Goal: Navigation & Orientation: Find specific page/section

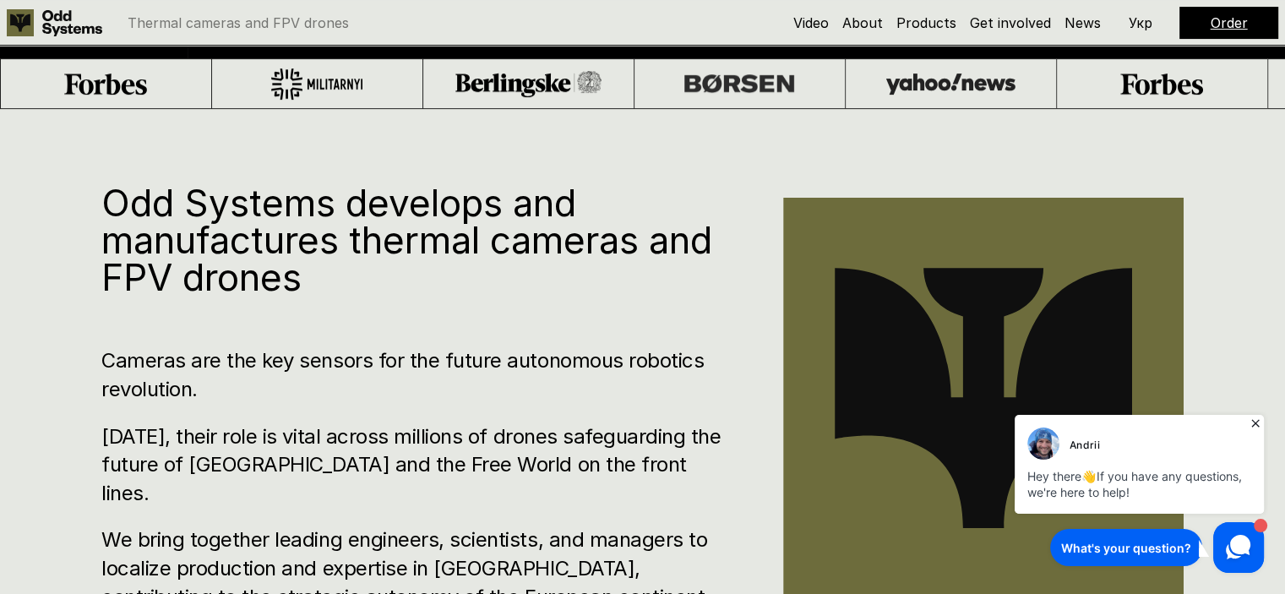
scroll to position [422, 0]
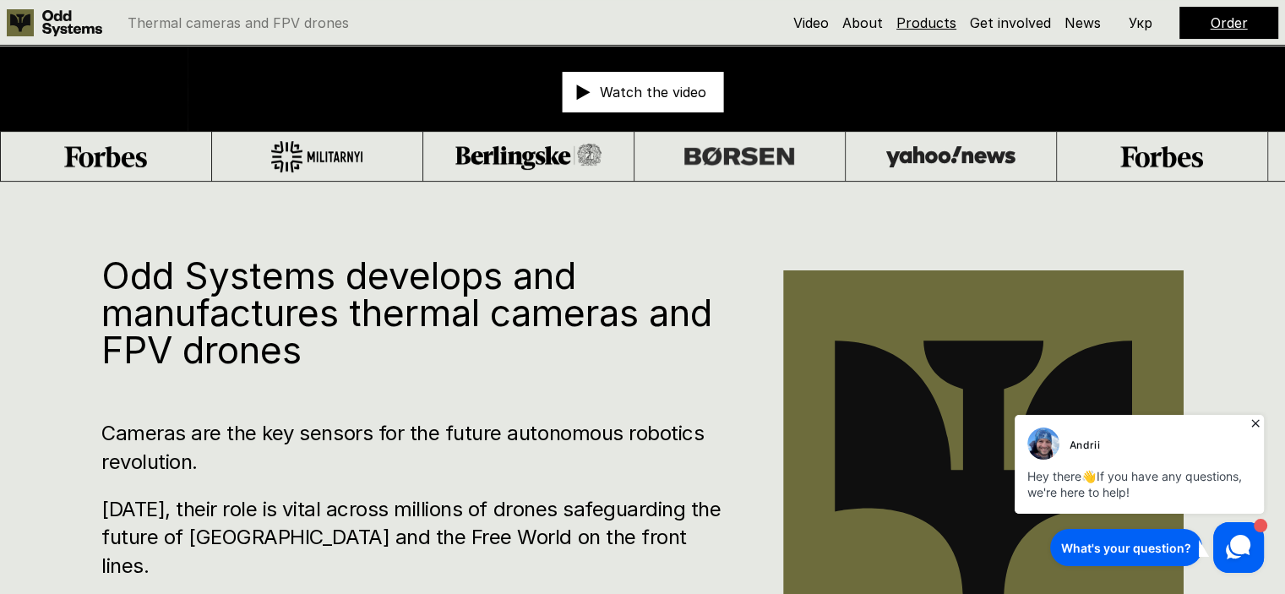
click at [922, 23] on link "Products" at bounding box center [926, 22] width 60 height 17
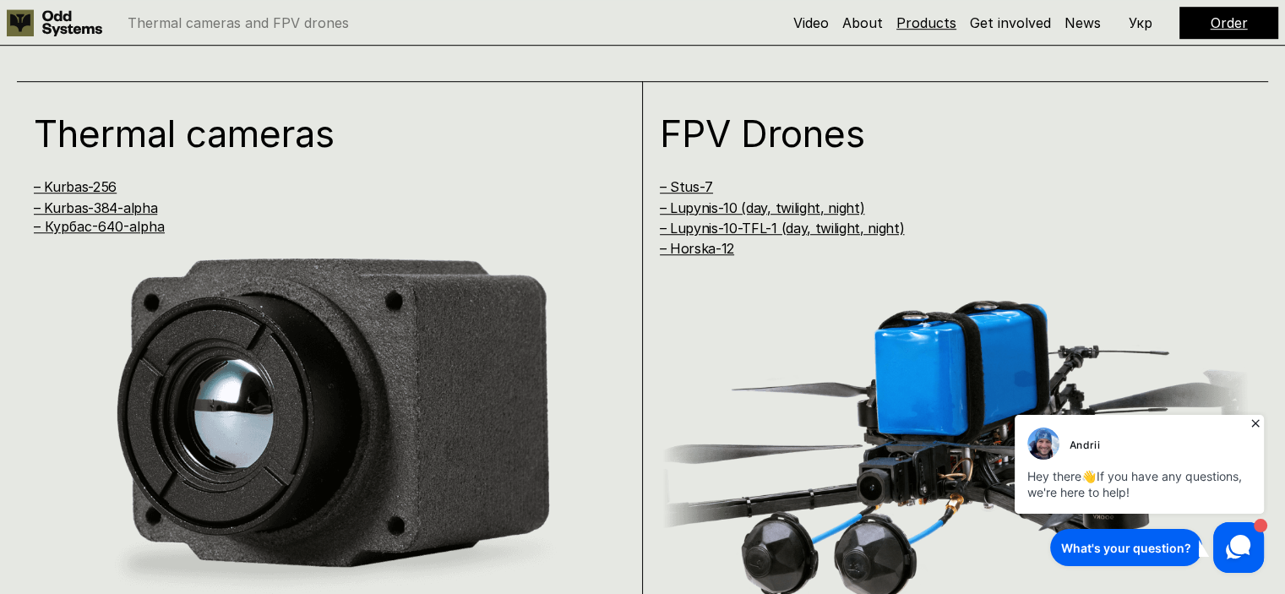
scroll to position [1198, 0]
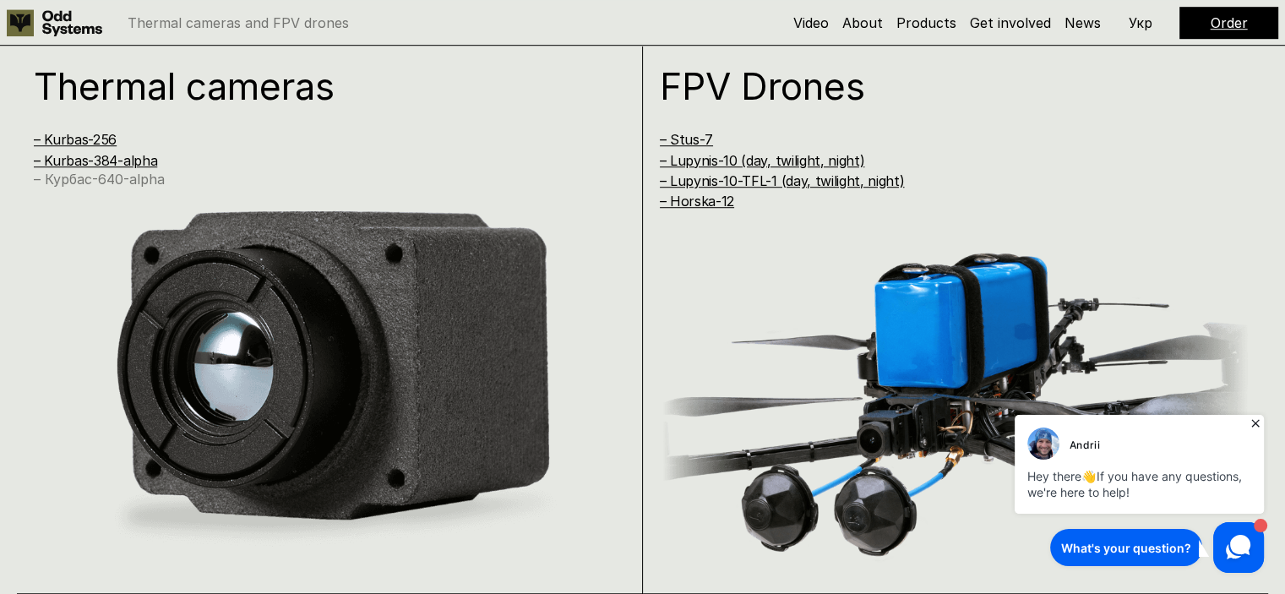
click at [90, 176] on link "– Курбас-640-alpha" at bounding box center [99, 179] width 131 height 17
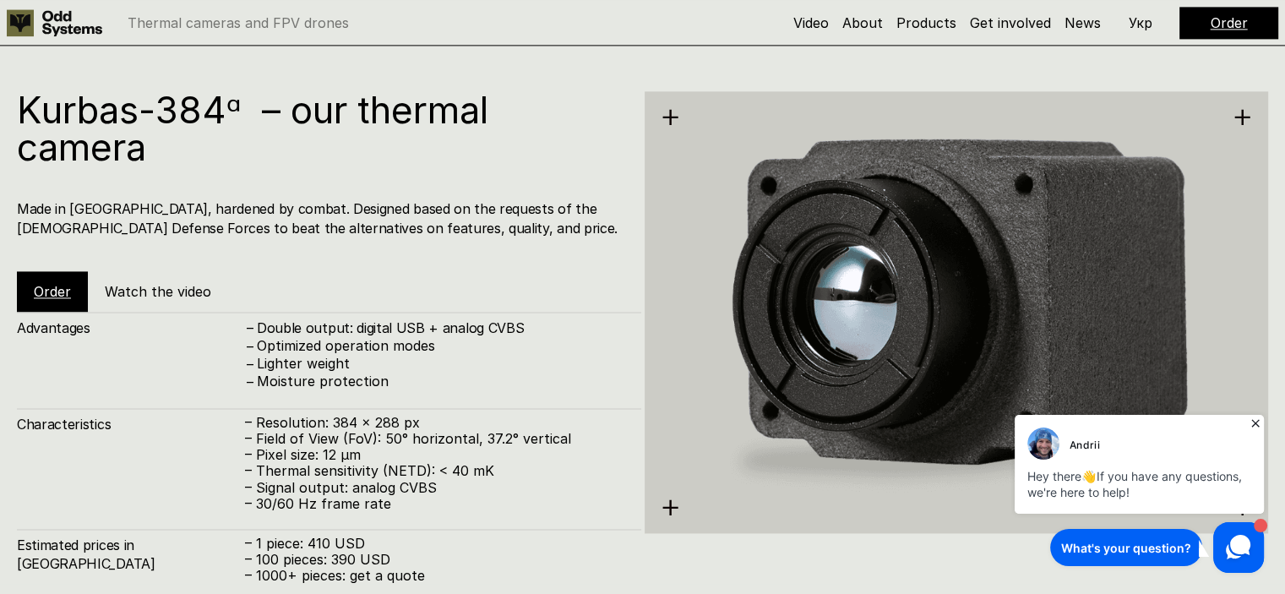
scroll to position [2389, 0]
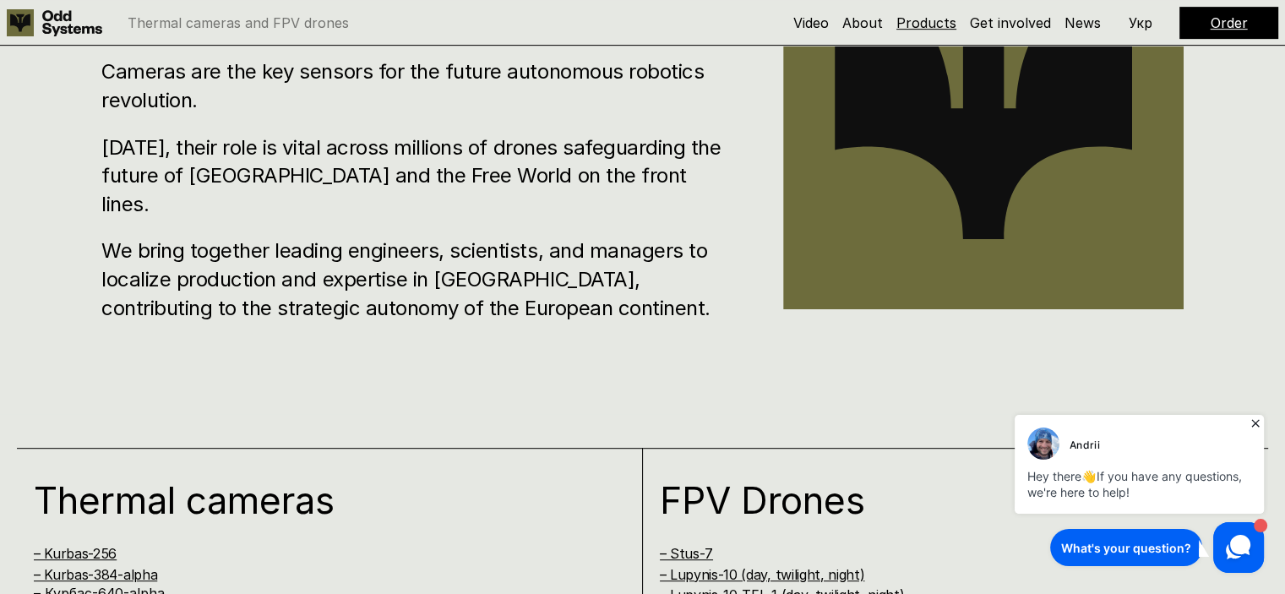
click at [925, 19] on link "Products" at bounding box center [926, 22] width 60 height 17
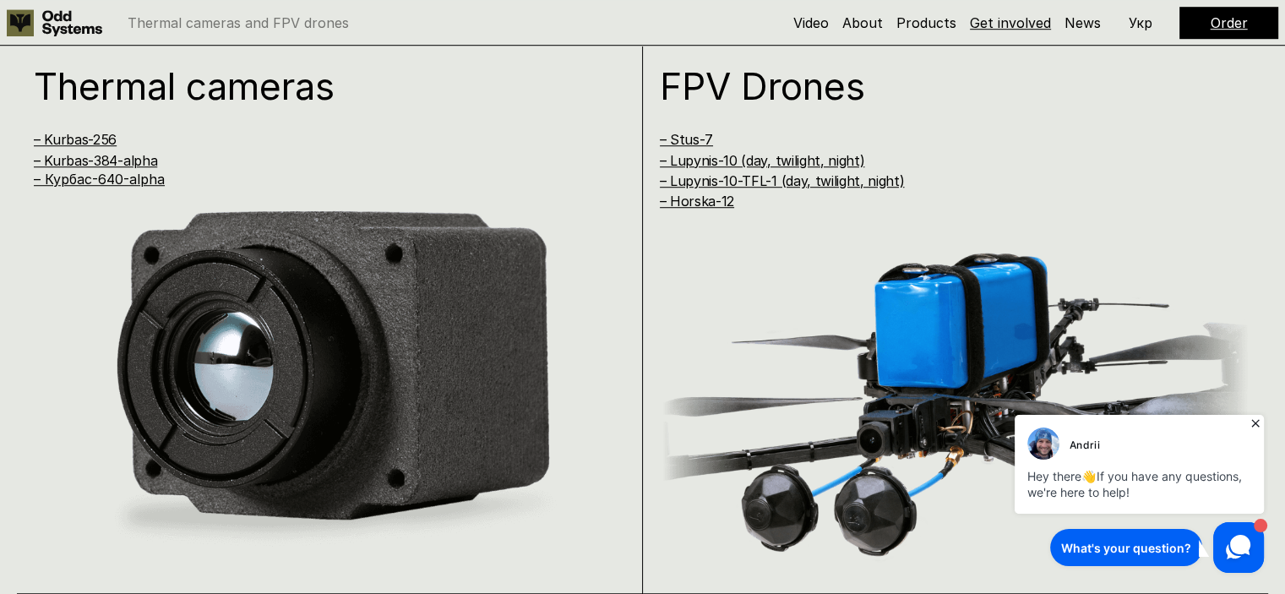
click at [1009, 24] on link "Get involved" at bounding box center [1010, 22] width 81 height 17
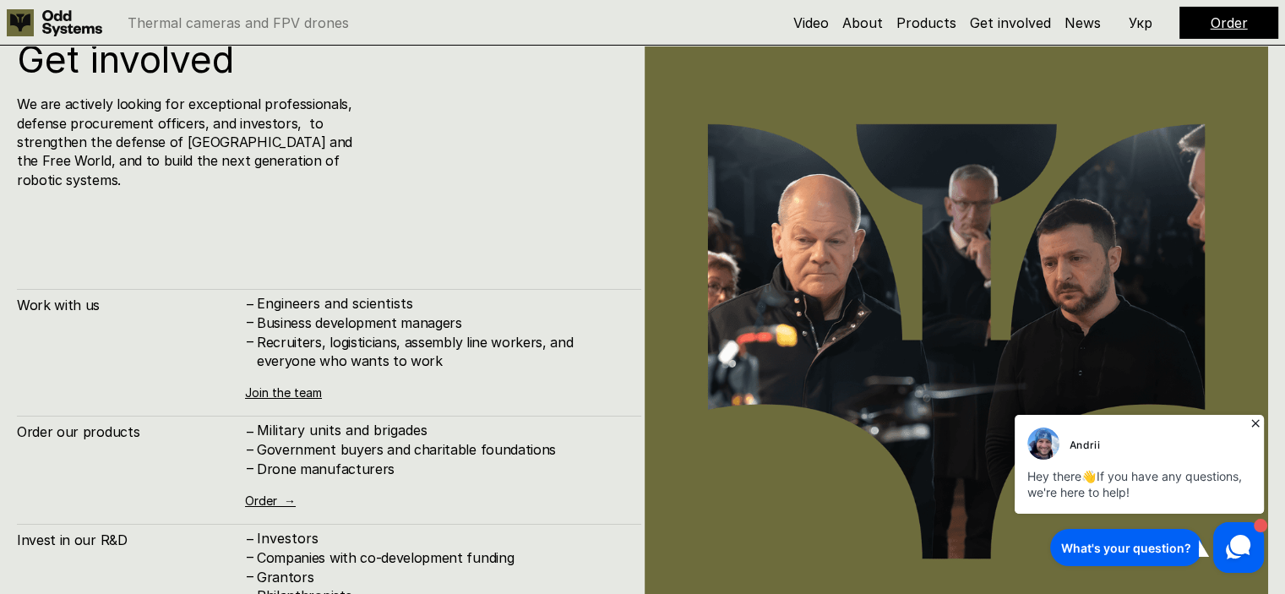
scroll to position [5950, 0]
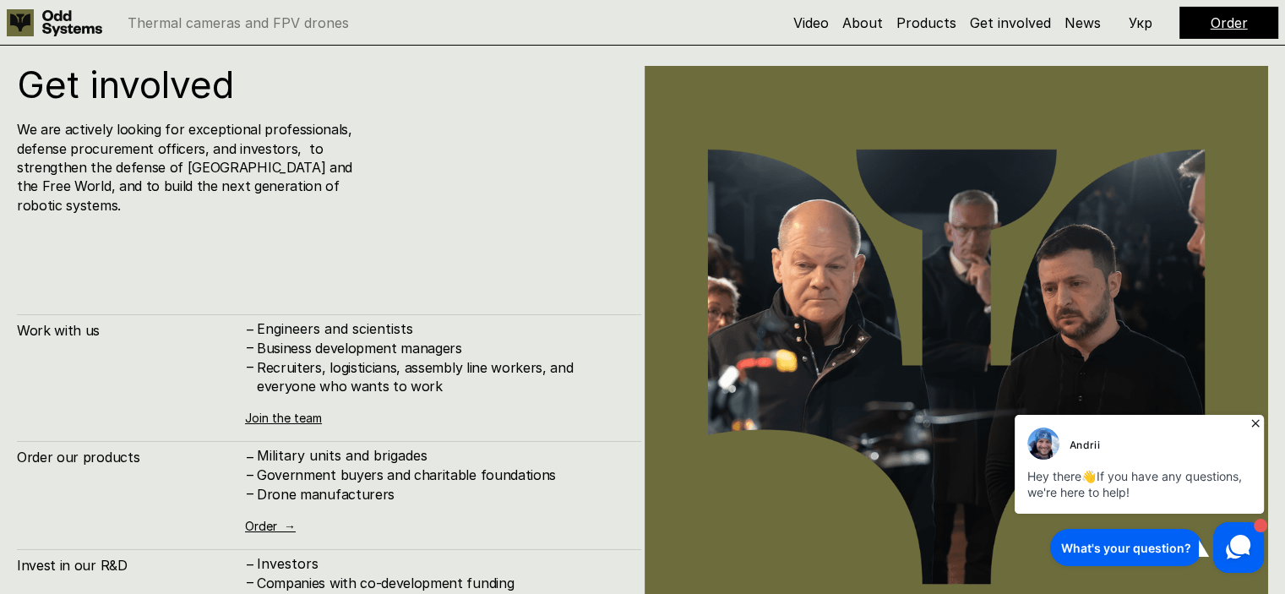
click at [1253, 421] on icon at bounding box center [1255, 423] width 8 height 8
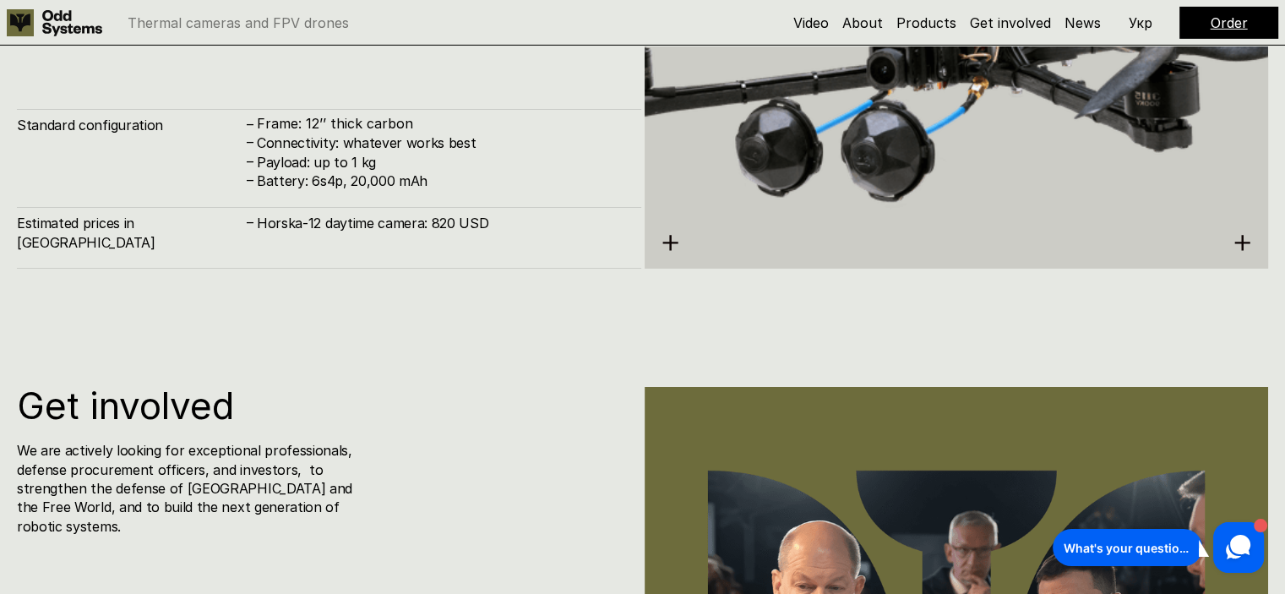
scroll to position [5612, 0]
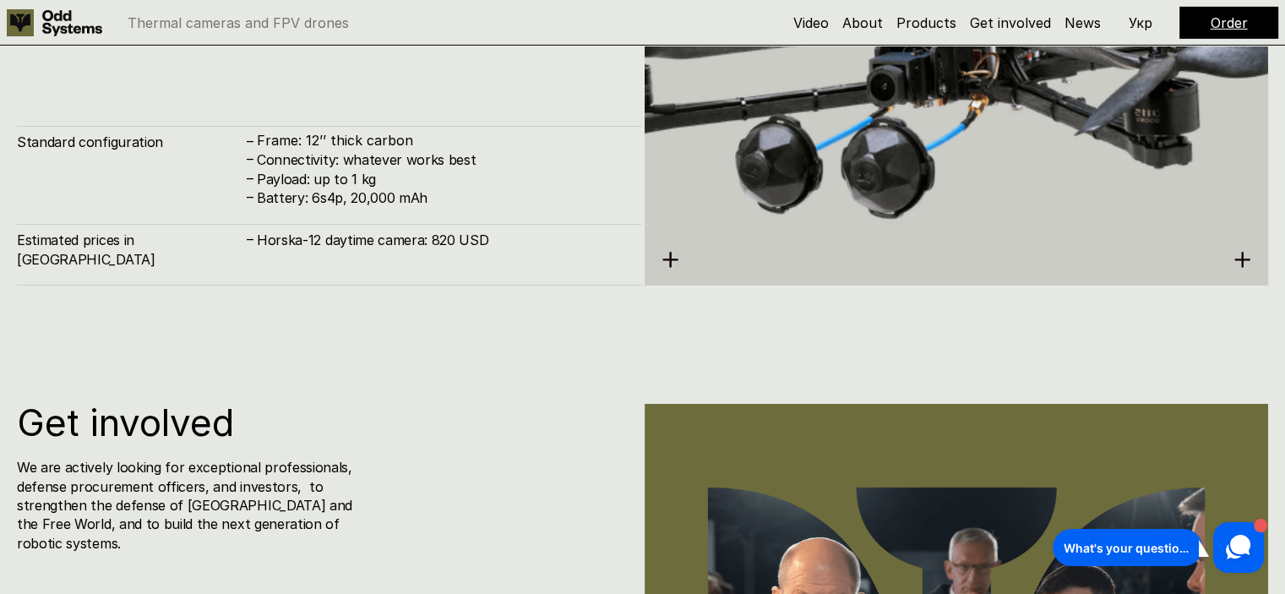
scroll to position [1198, 0]
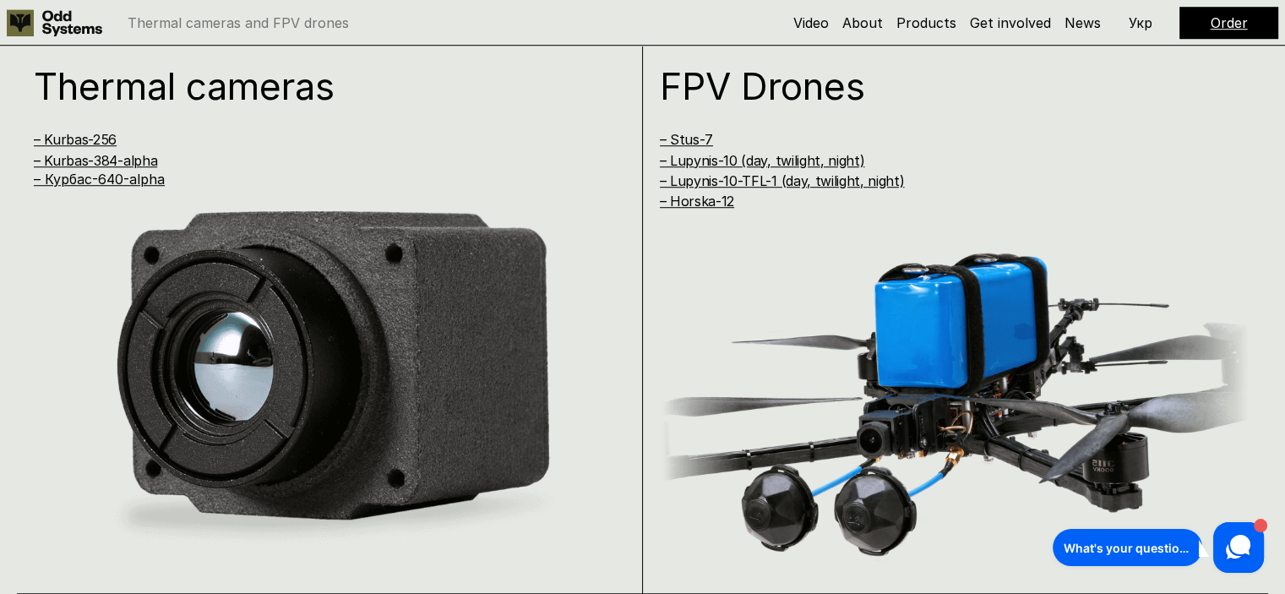
scroll to position [2980, 0]
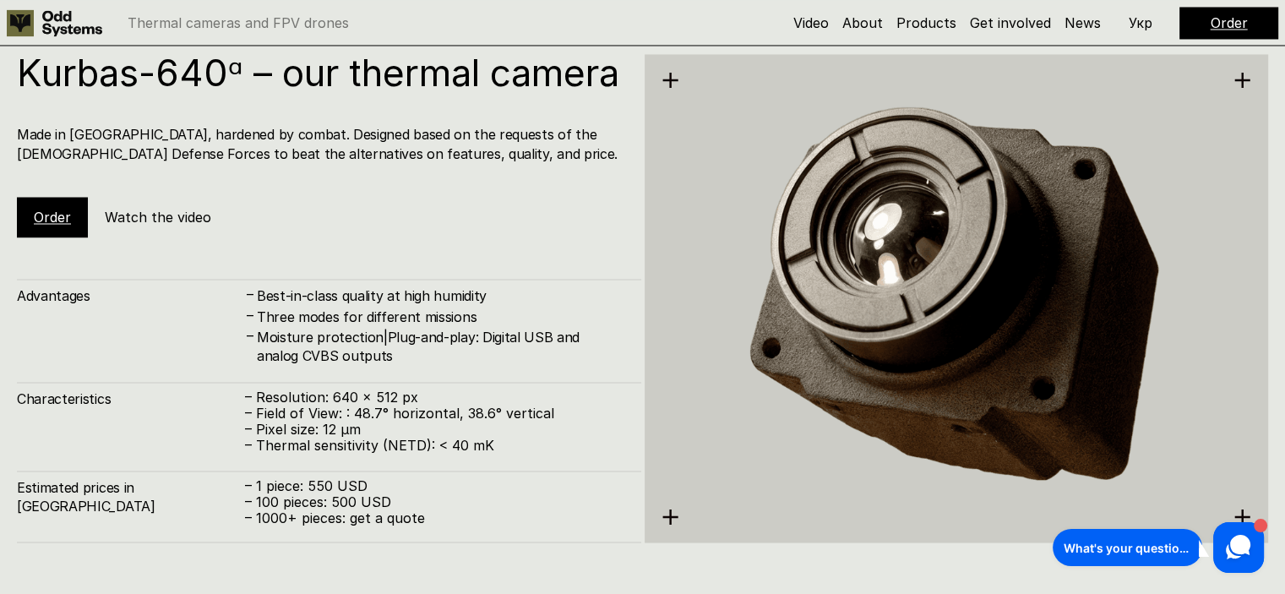
scroll to position [1198, 0]
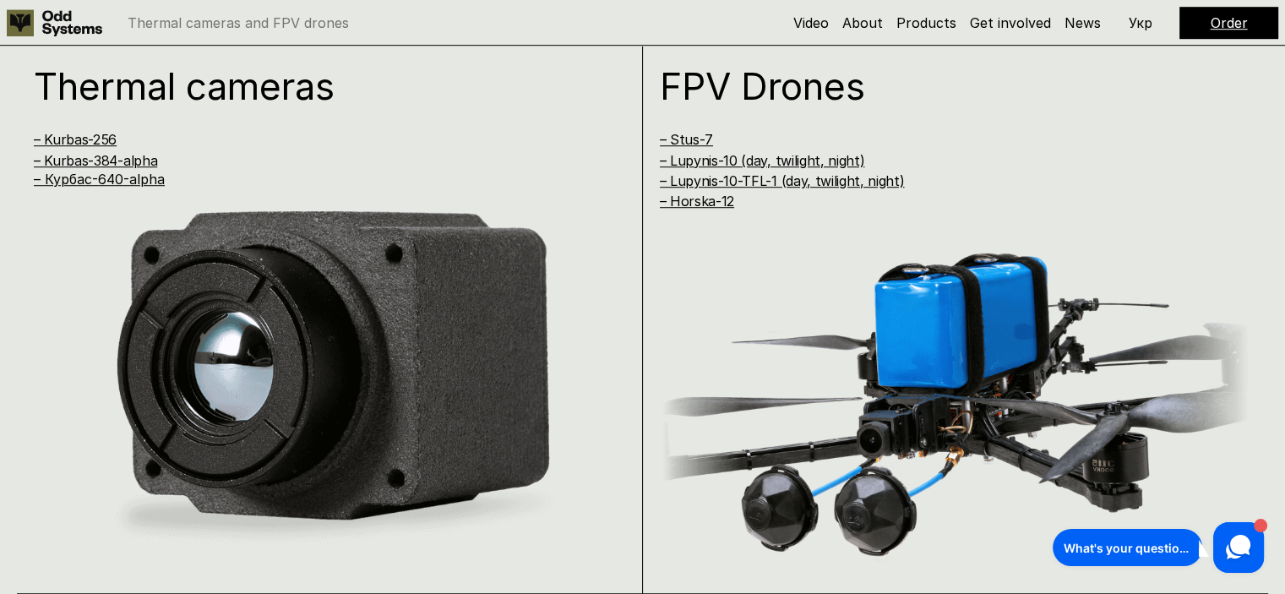
scroll to position [422, 0]
